Goal: Check status: Check status

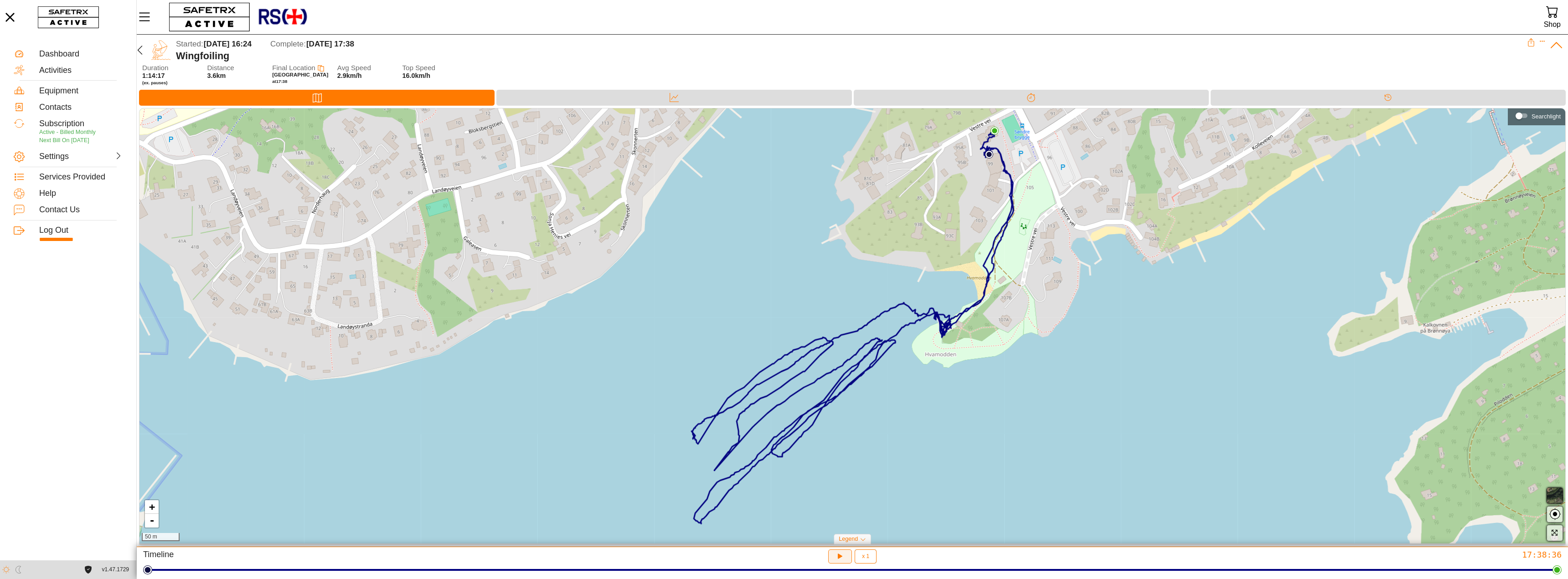
click at [839, 556] on icon "button" at bounding box center [839, 555] width 7 height 7
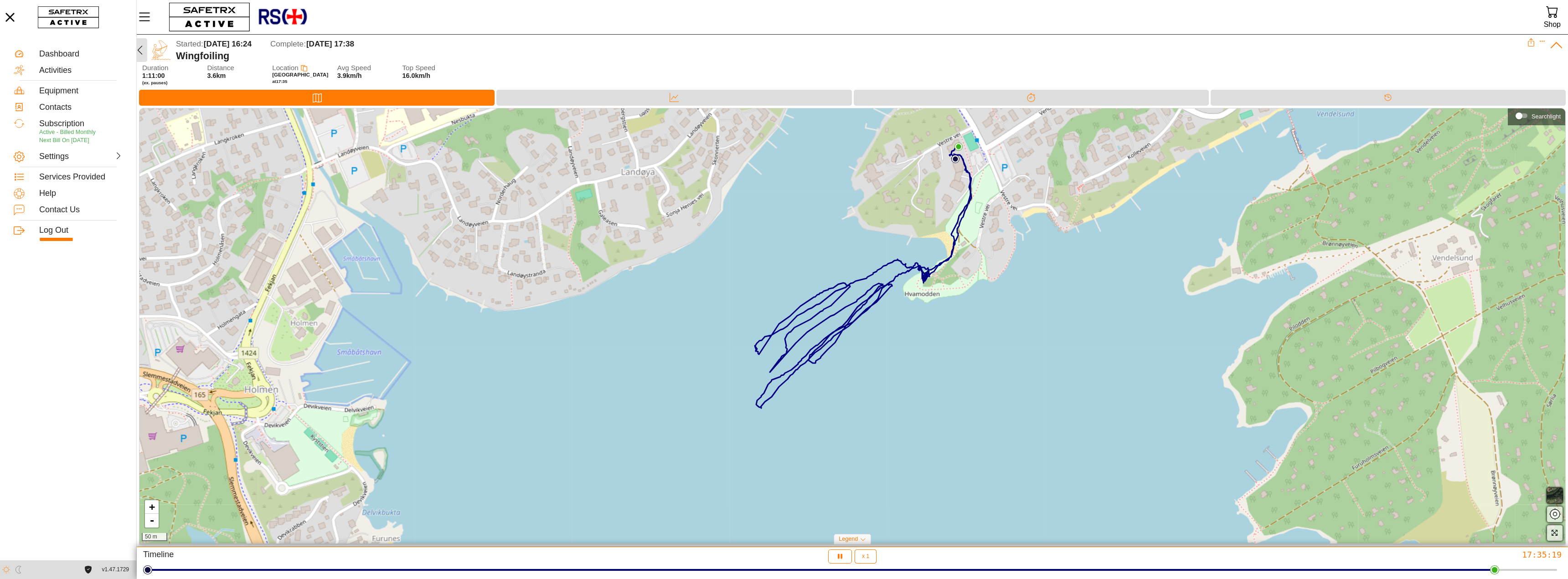
click at [143, 48] on icon "button" at bounding box center [140, 50] width 11 height 11
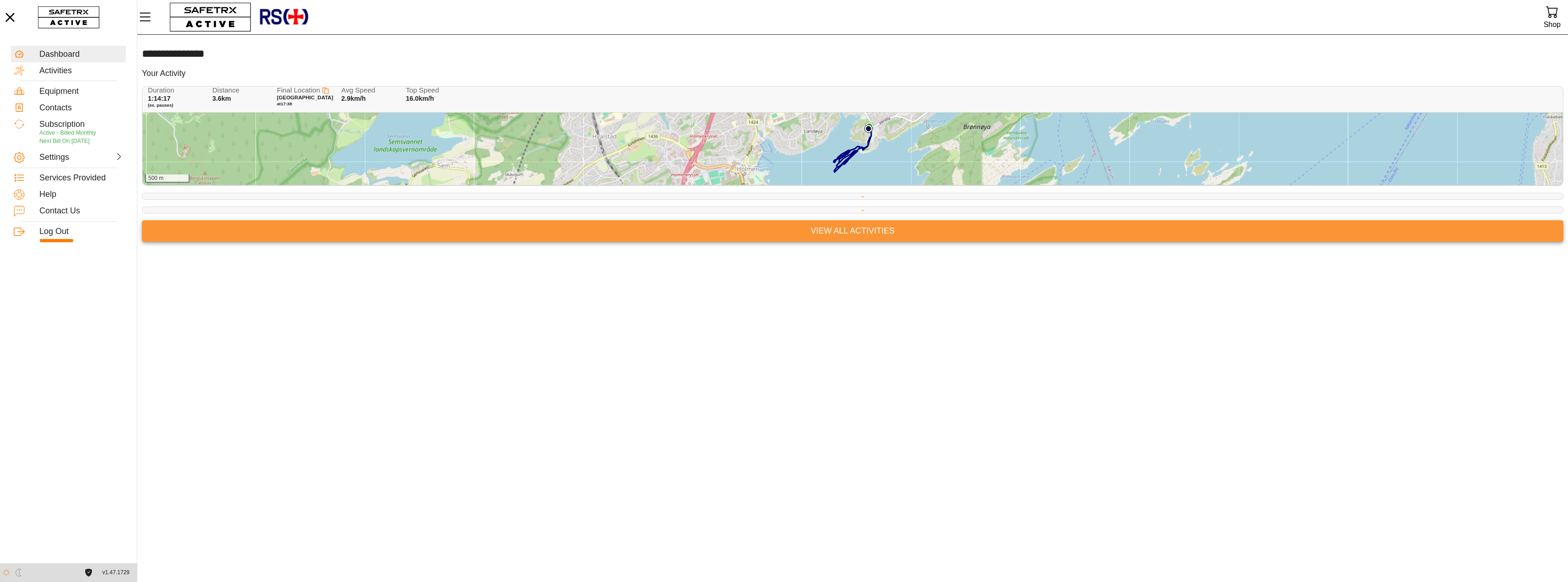
click at [844, 226] on span "View All Activities" at bounding box center [852, 231] width 1407 height 14
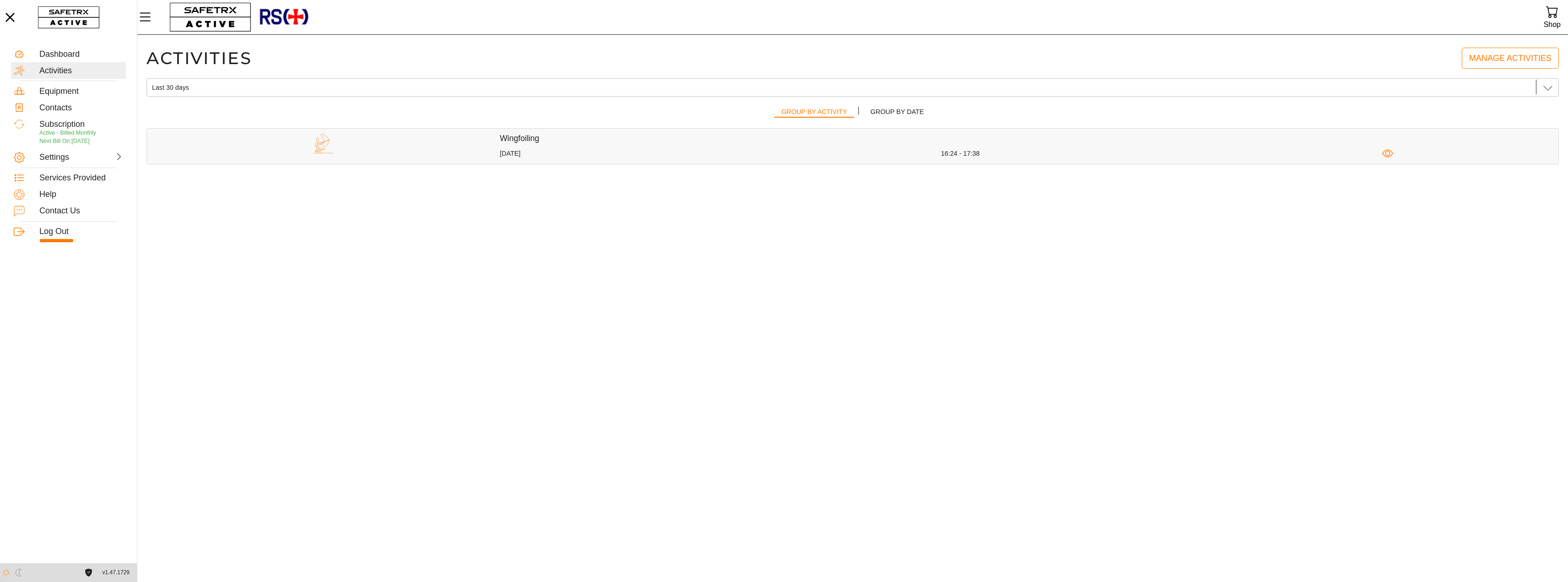
scroll to position [1, 0]
click at [880, 112] on span "Group by Date" at bounding box center [897, 111] width 54 height 12
drag, startPoint x: 1510, startPoint y: 58, endPoint x: 1501, endPoint y: 61, distance: 9.5
click at [1510, 58] on span "Manage Activities" at bounding box center [1510, 58] width 83 height 14
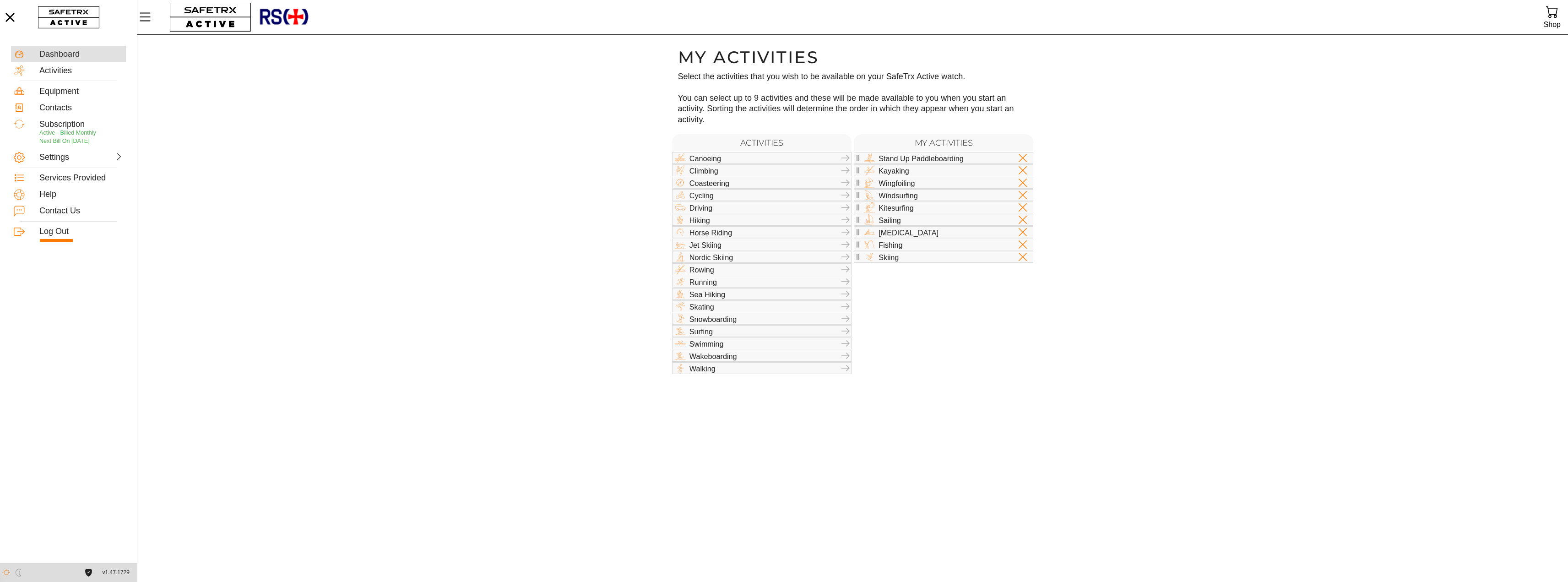
click at [50, 50] on div "Dashboard" at bounding box center [81, 54] width 84 height 10
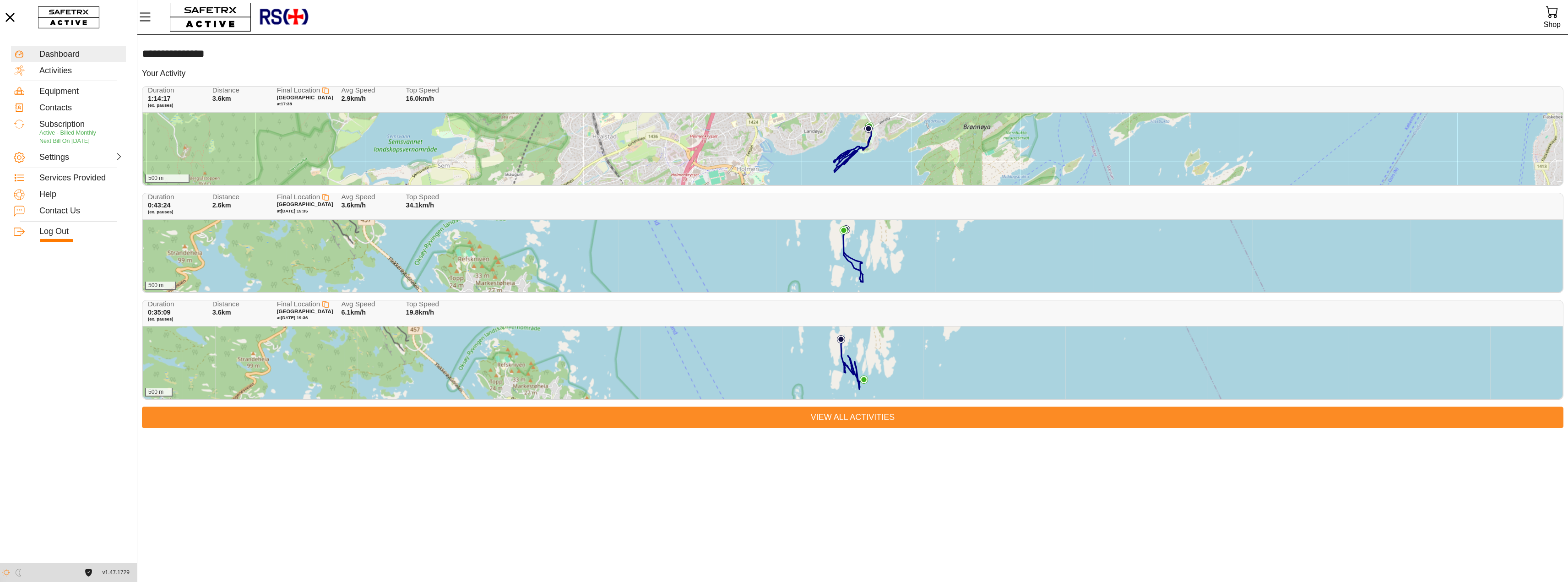
click at [840, 413] on span "View All Activities" at bounding box center [852, 417] width 1407 height 14
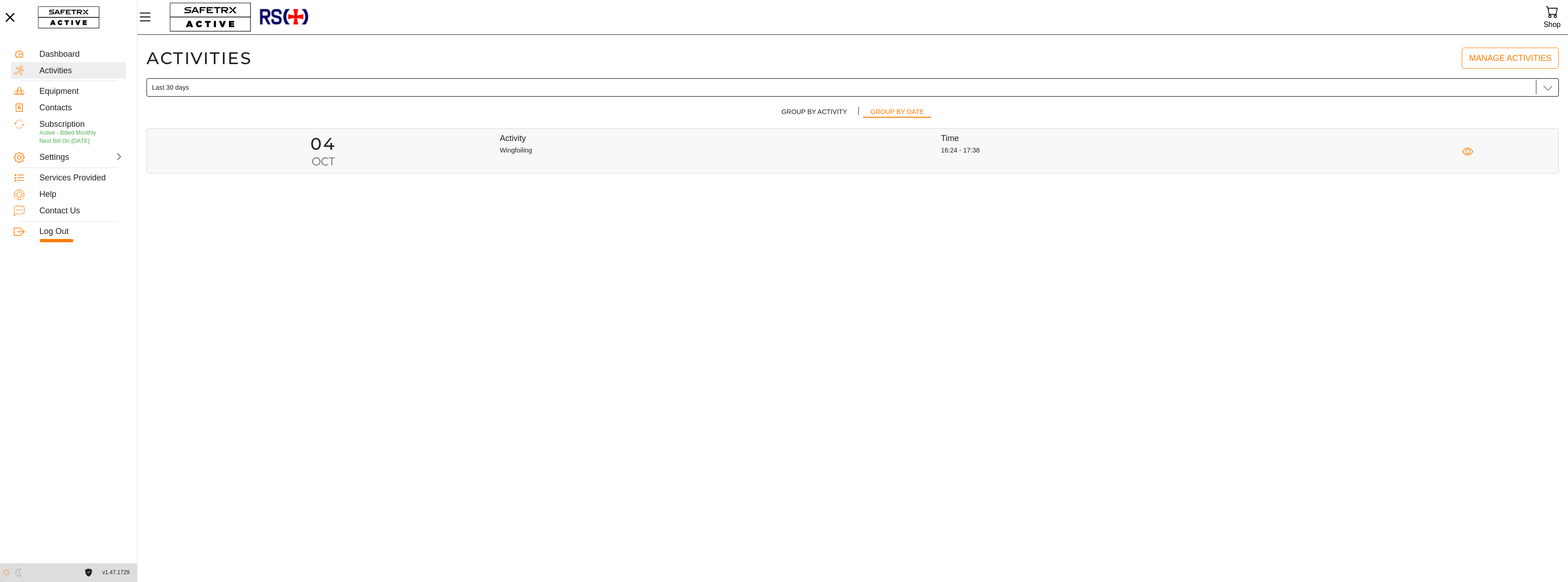
click at [1548, 88] on icon at bounding box center [1548, 88] width 11 height 11
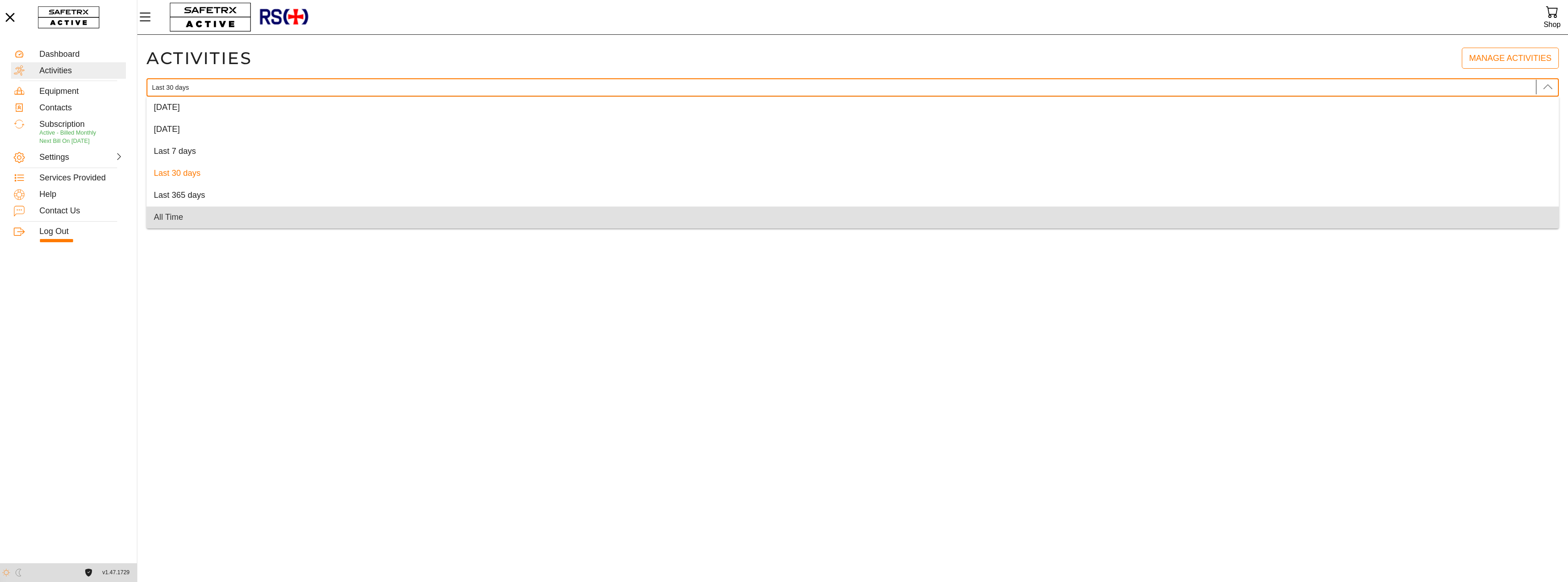
click at [174, 212] on span "All Time" at bounding box center [168, 217] width 29 height 9
type input "All Time"
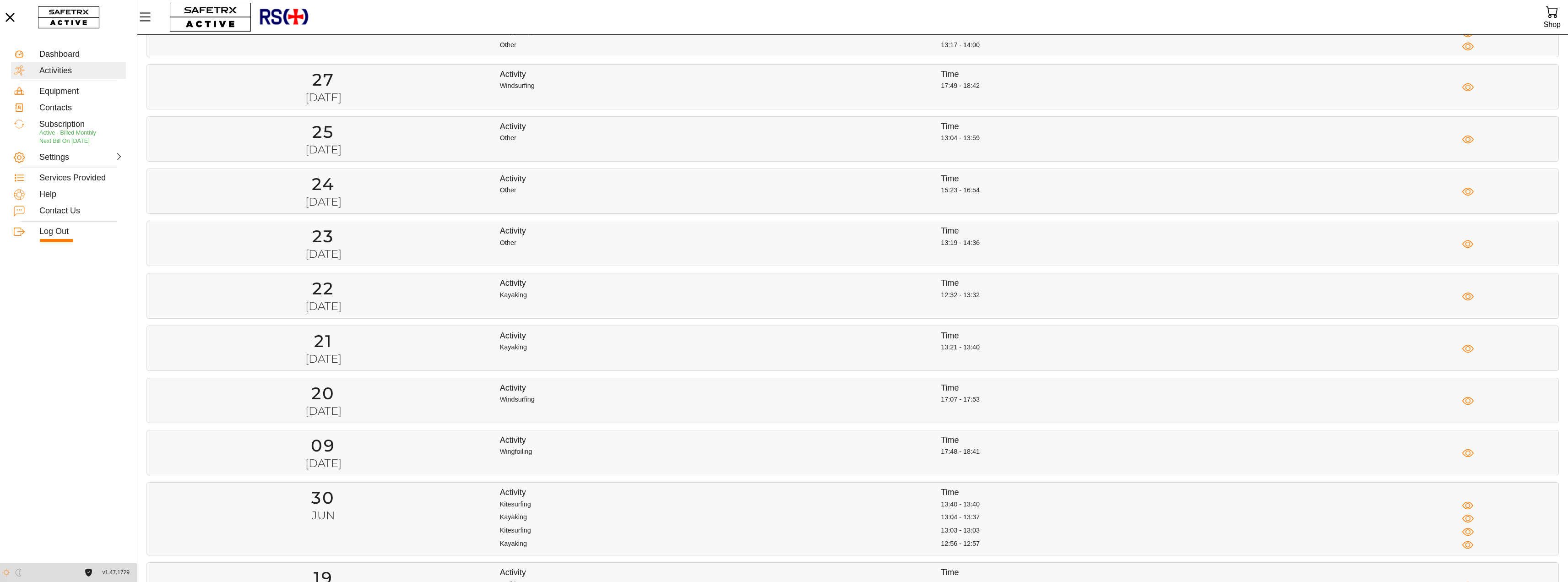
scroll to position [1674, 0]
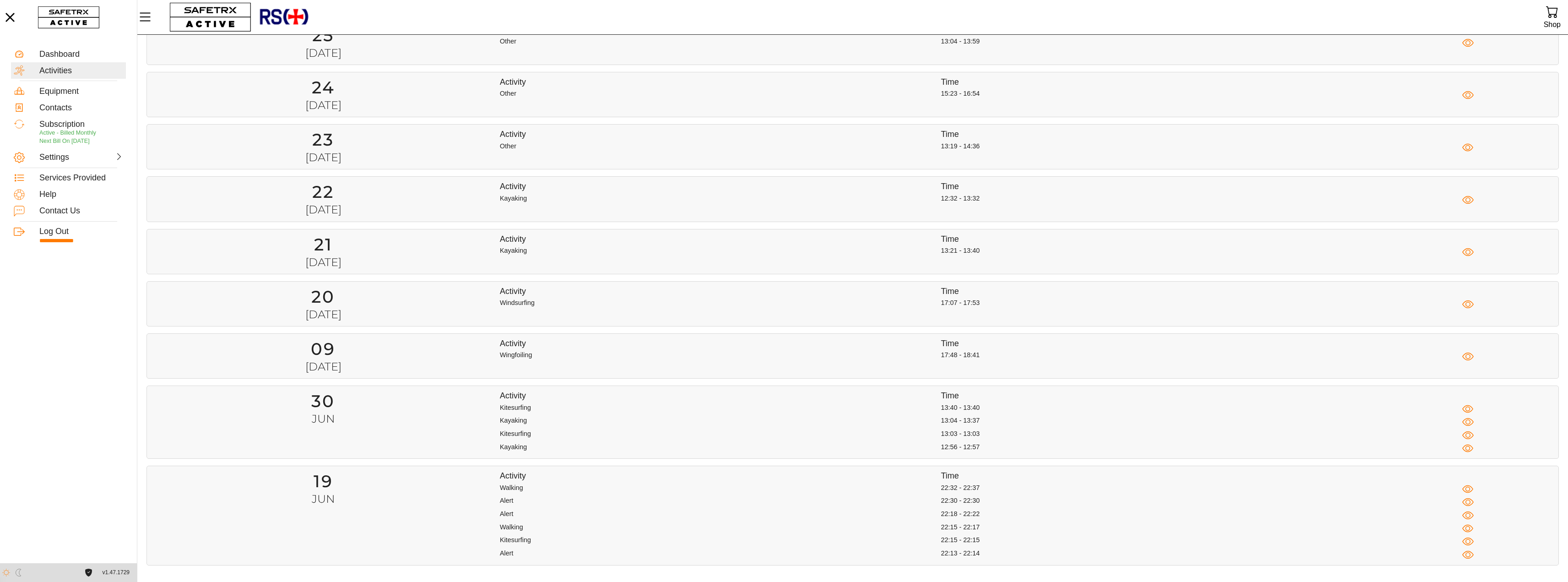
click at [335, 491] on h1 "19" at bounding box center [323, 481] width 353 height 21
click at [1466, 487] on icon "button" at bounding box center [1468, 489] width 12 height 12
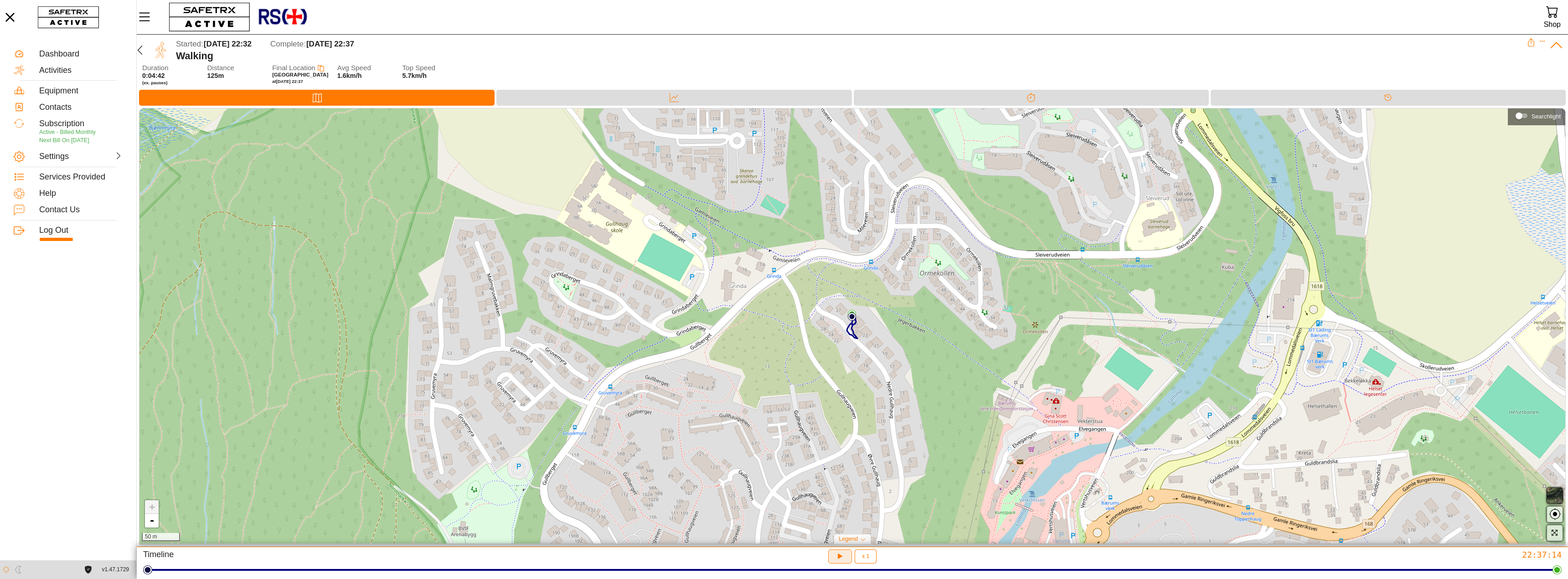
click at [838, 559] on icon "button" at bounding box center [839, 555] width 7 height 7
click at [143, 51] on icon "button" at bounding box center [140, 50] width 11 height 11
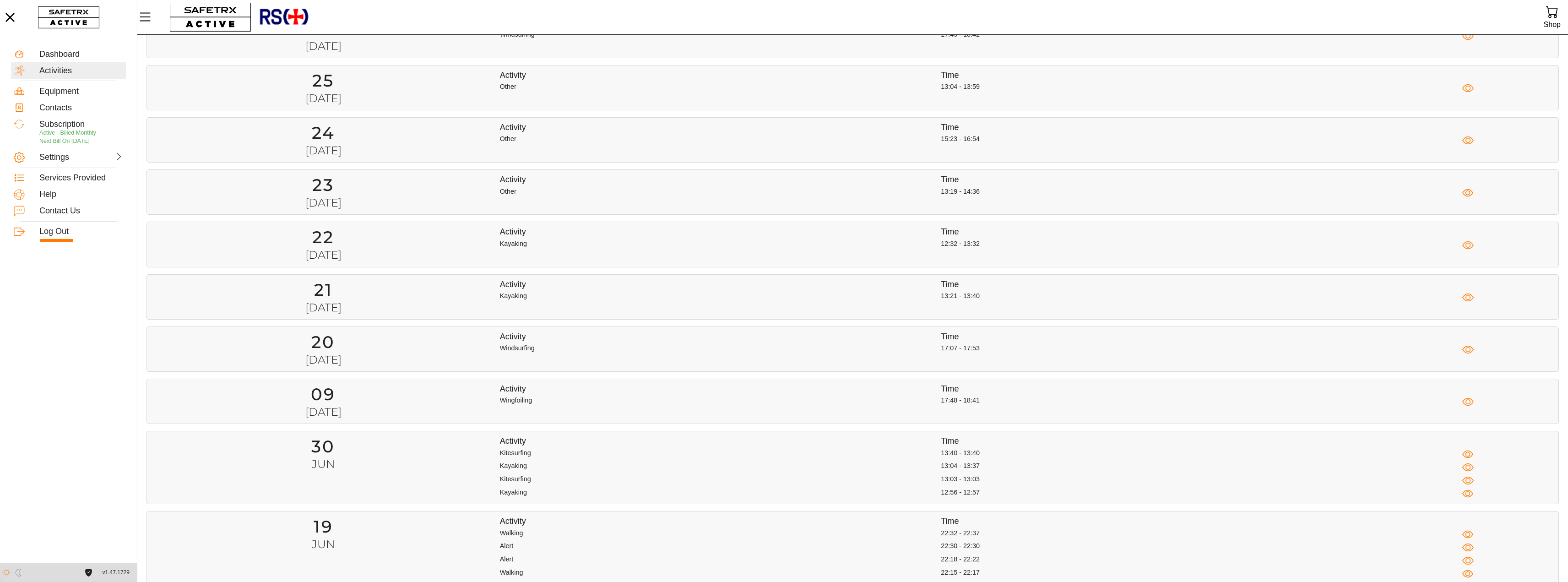
scroll to position [1628, 0]
click at [1469, 349] on icon "button" at bounding box center [1468, 350] width 5 height 5
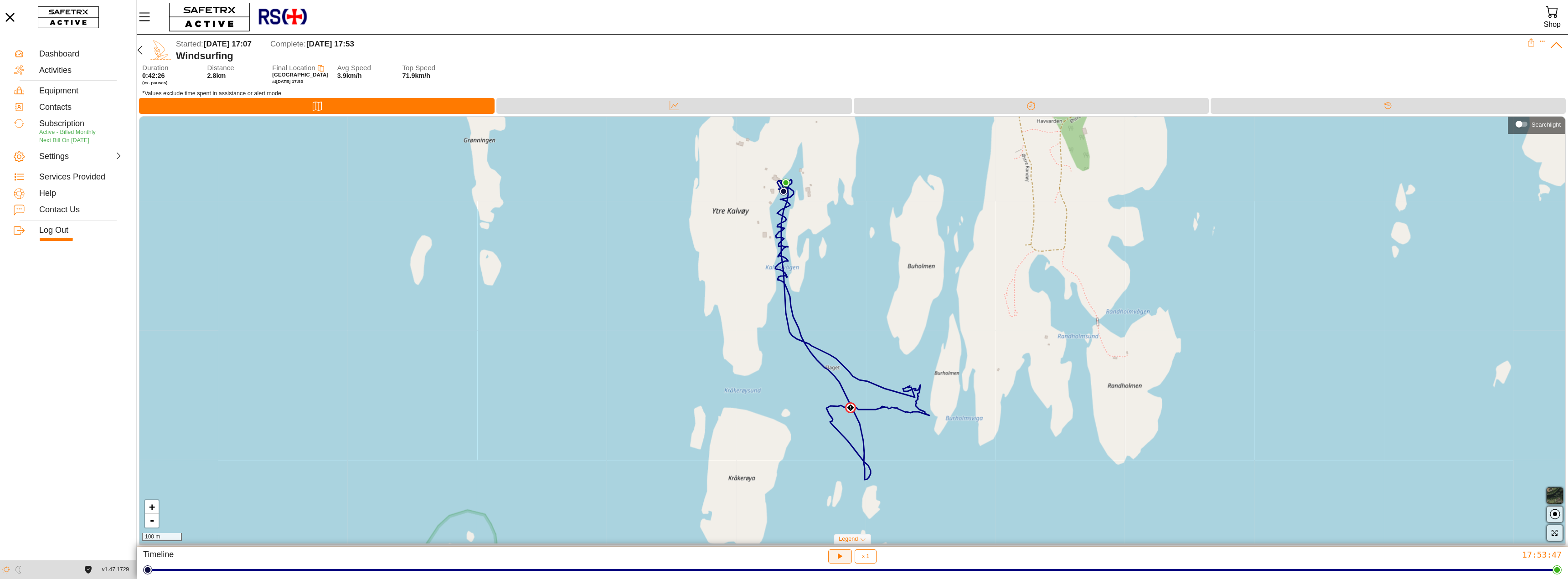
click at [841, 558] on icon "button" at bounding box center [841, 556] width 9 height 9
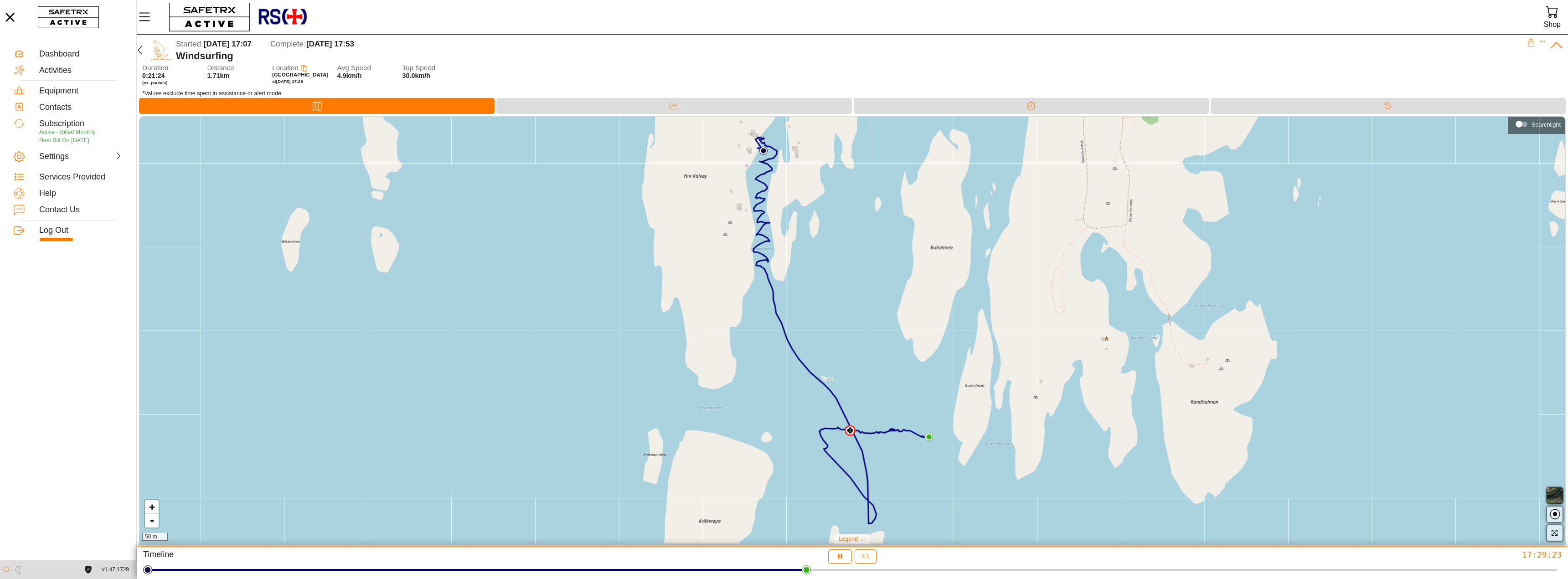
click at [851, 429] on img at bounding box center [849, 430] width 7 height 7
